Goal: Task Accomplishment & Management: Manage account settings

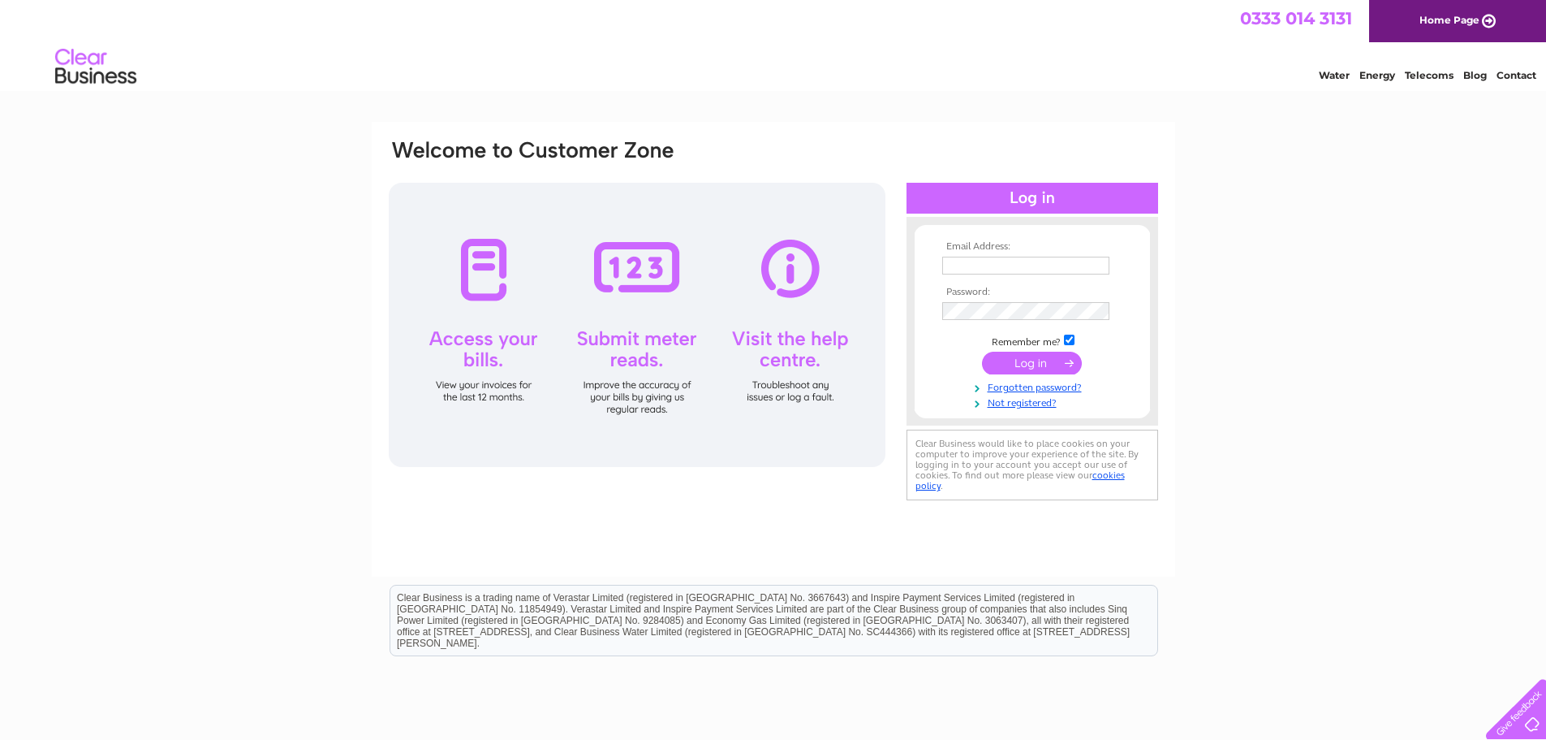
type input "[PERSON_NAME][EMAIL_ADDRESS][DOMAIN_NAME]"
click at [1037, 362] on input "submit" at bounding box center [1032, 363] width 100 height 23
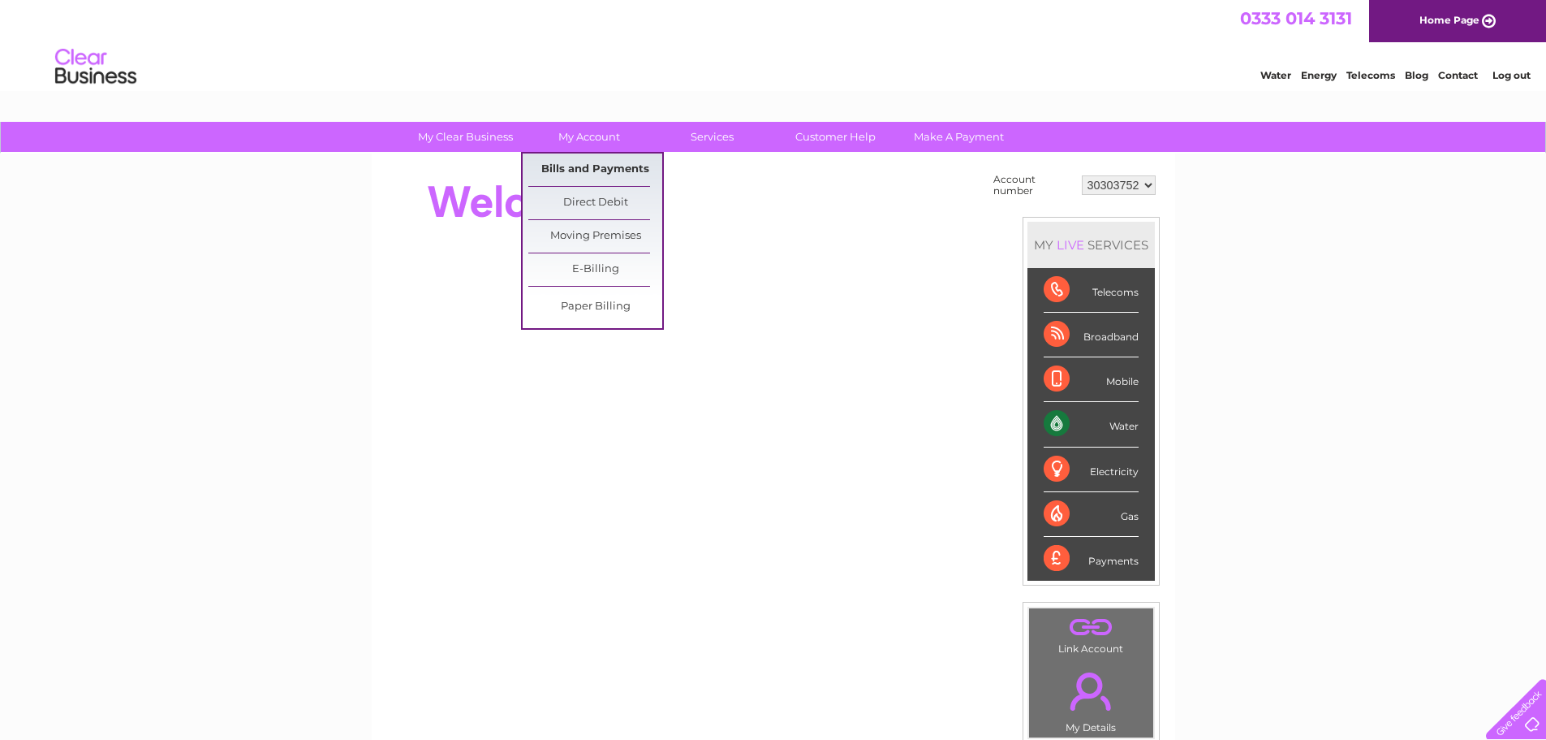
click at [580, 170] on link "Bills and Payments" at bounding box center [595, 169] width 134 height 32
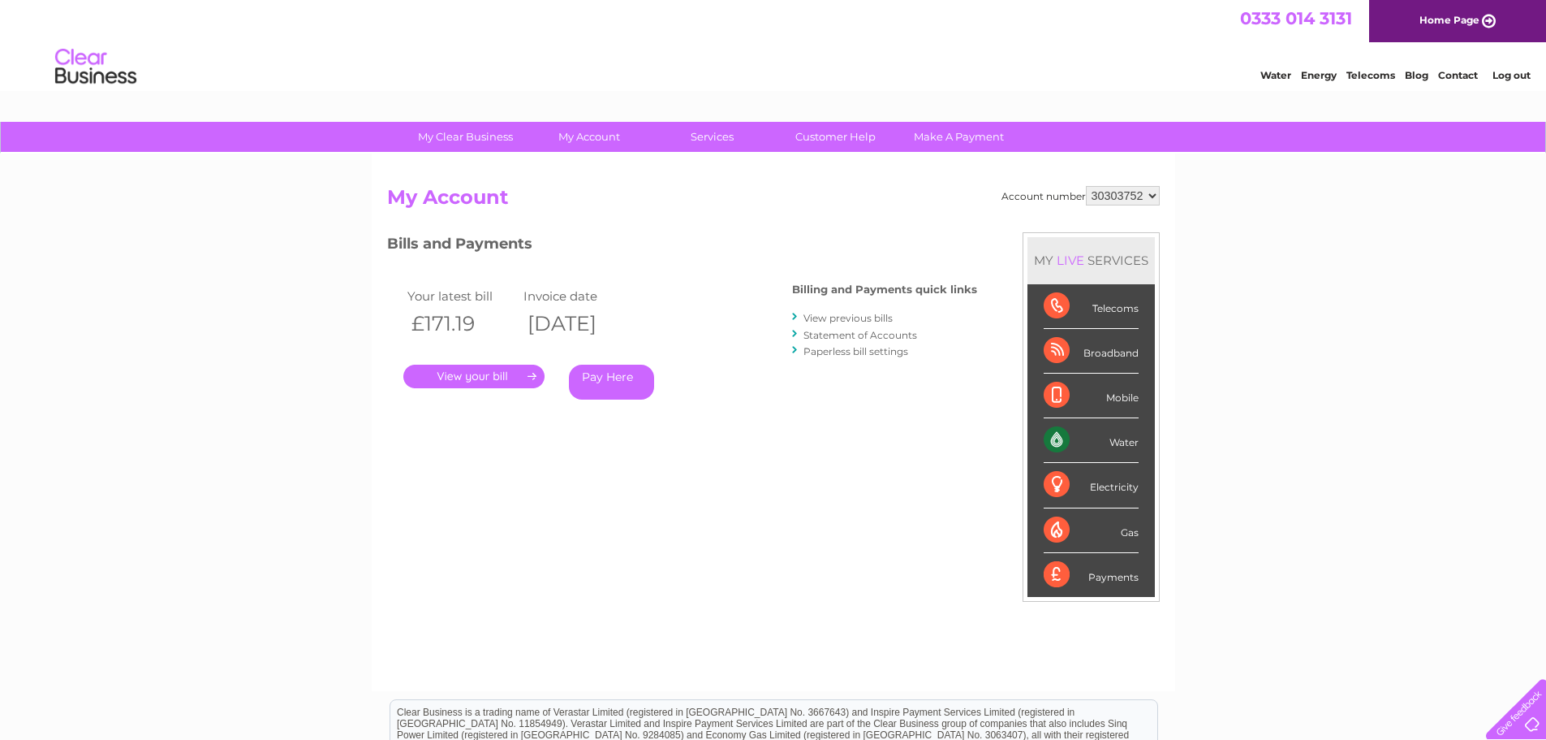
click at [528, 375] on link "." at bounding box center [473, 376] width 141 height 24
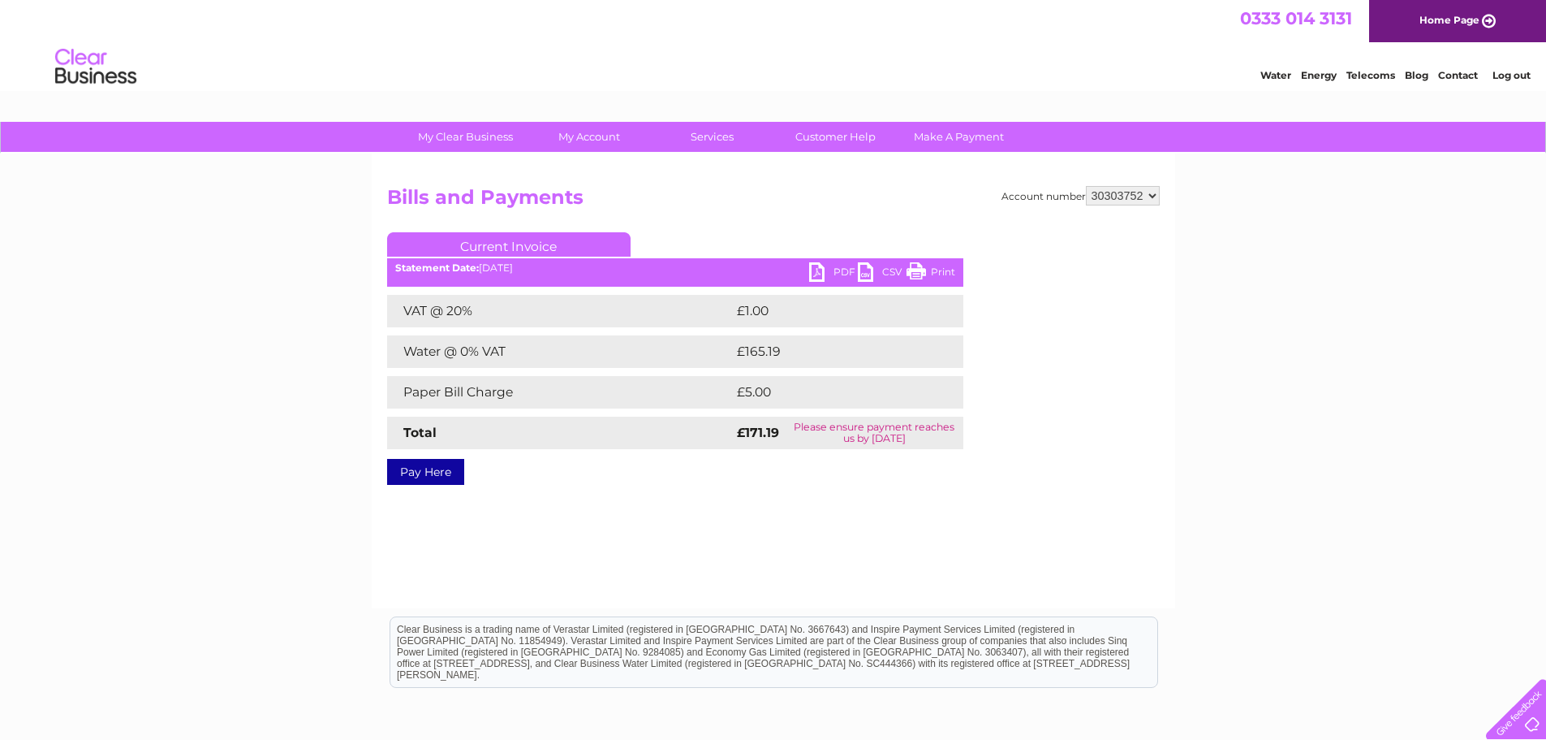
click at [854, 265] on link "PDF" at bounding box center [833, 274] width 49 height 24
